Goal: Find specific page/section: Find specific page/section

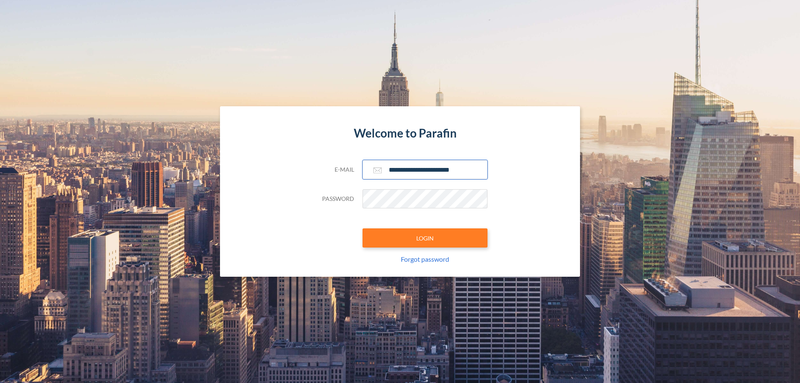
type input "**********"
click at [425, 238] on button "LOGIN" at bounding box center [424, 237] width 125 height 19
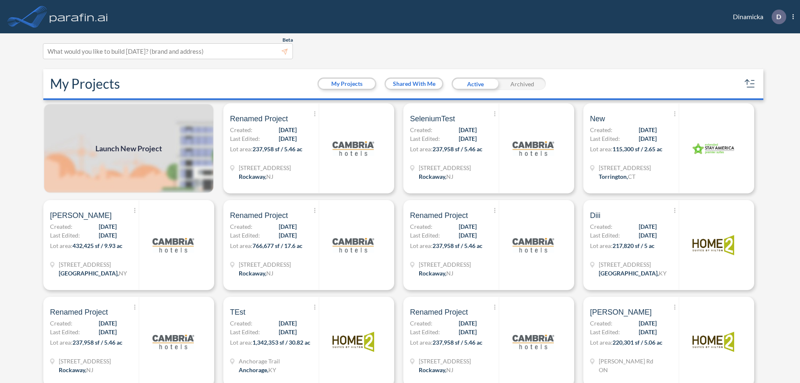
scroll to position [2, 0]
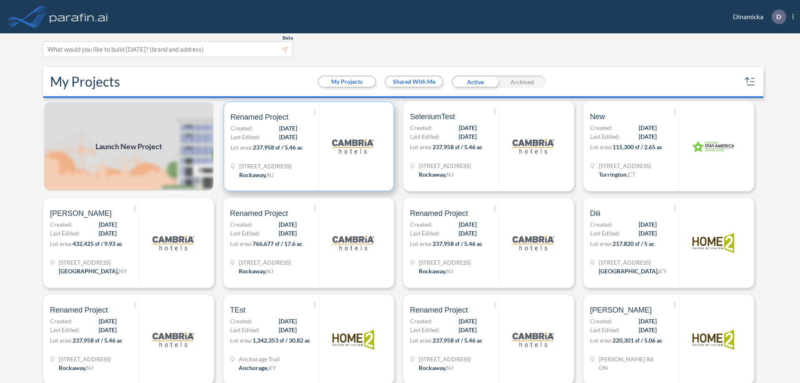
click at [307, 146] on p "Lot area: 237,958 sf / 5.46 ac" at bounding box center [274, 149] width 88 height 12
